Goal: Find specific page/section

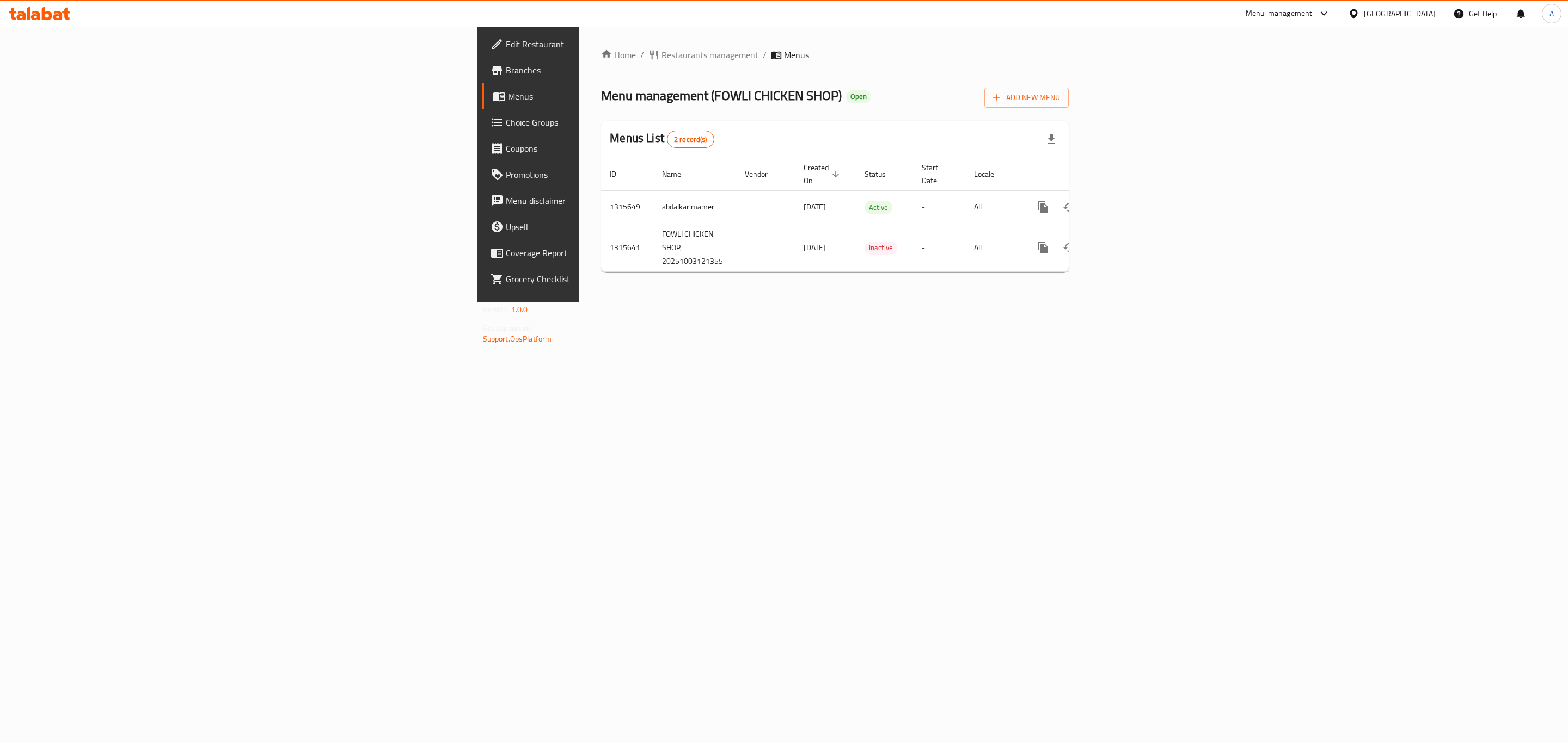
click at [1393, 11] on div "[GEOGRAPHIC_DATA]" at bounding box center [1400, 14] width 72 height 12
click at [1300, 240] on div "[GEOGRAPHIC_DATA]" at bounding box center [1354, 238] width 163 height 25
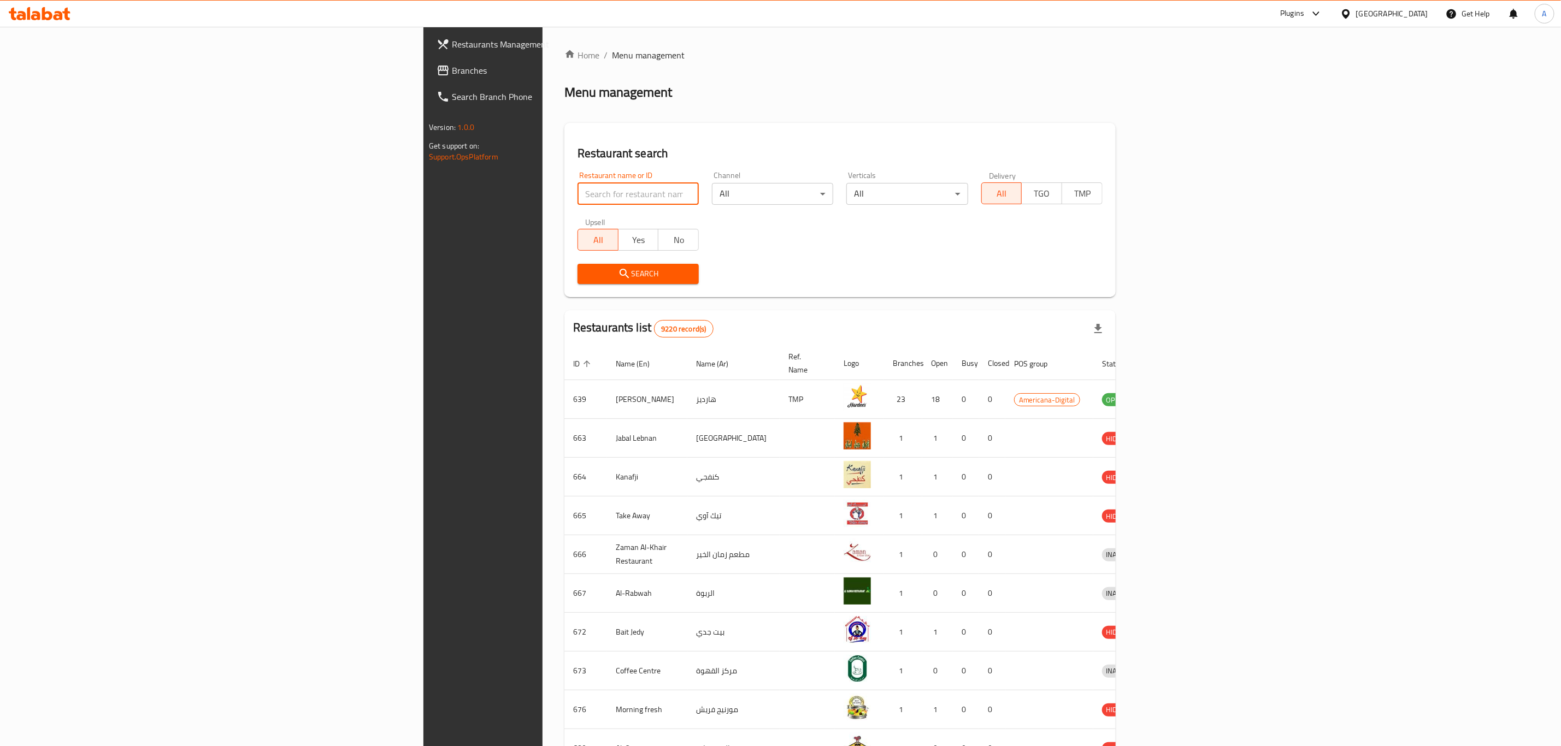
click at [578, 191] on input "search" at bounding box center [638, 194] width 121 height 22
paste input "641356"
type input "641356"
click at [586, 267] on span "Search" at bounding box center [638, 274] width 104 height 14
